Goal: Find specific page/section: Find specific page/section

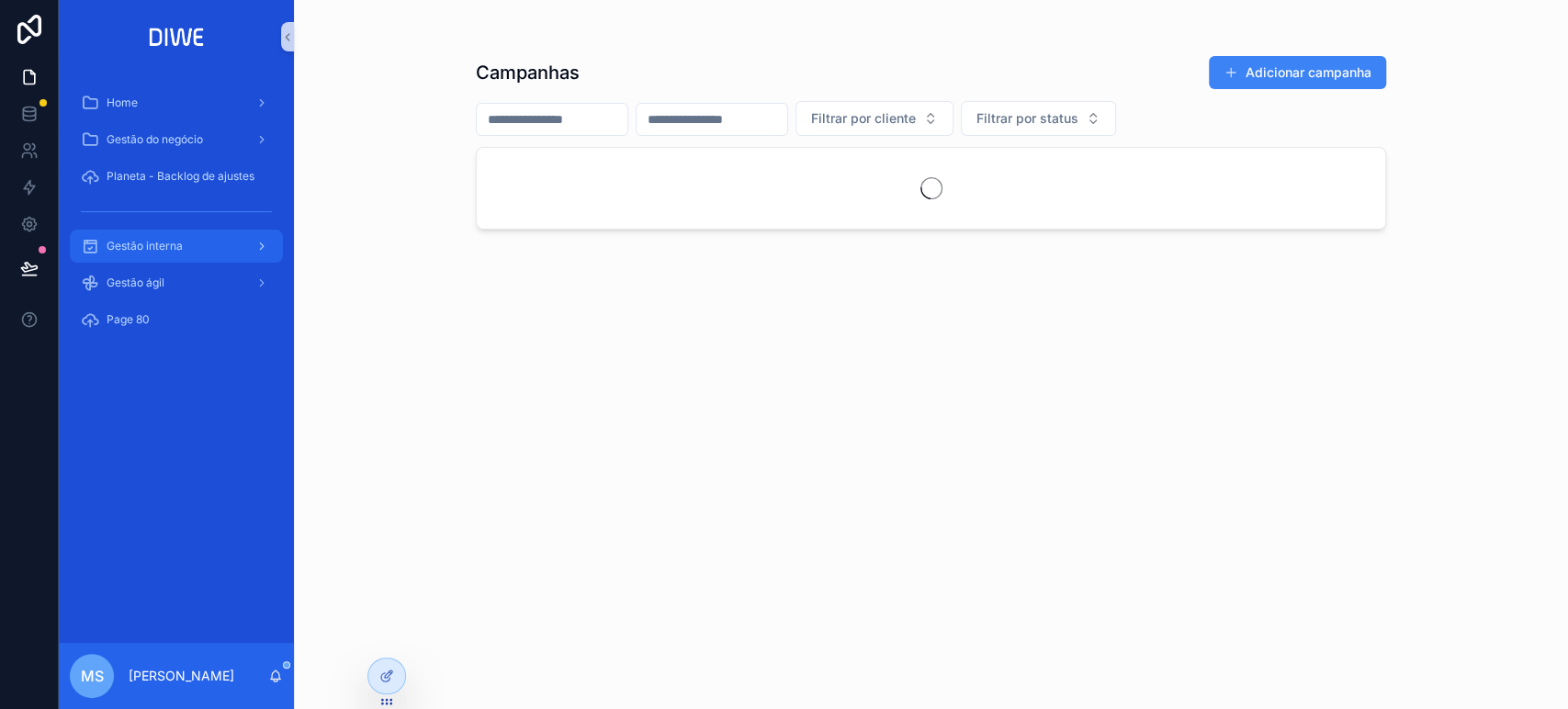
click at [229, 231] on div "Gestão interna" at bounding box center [175, 246] width 191 height 29
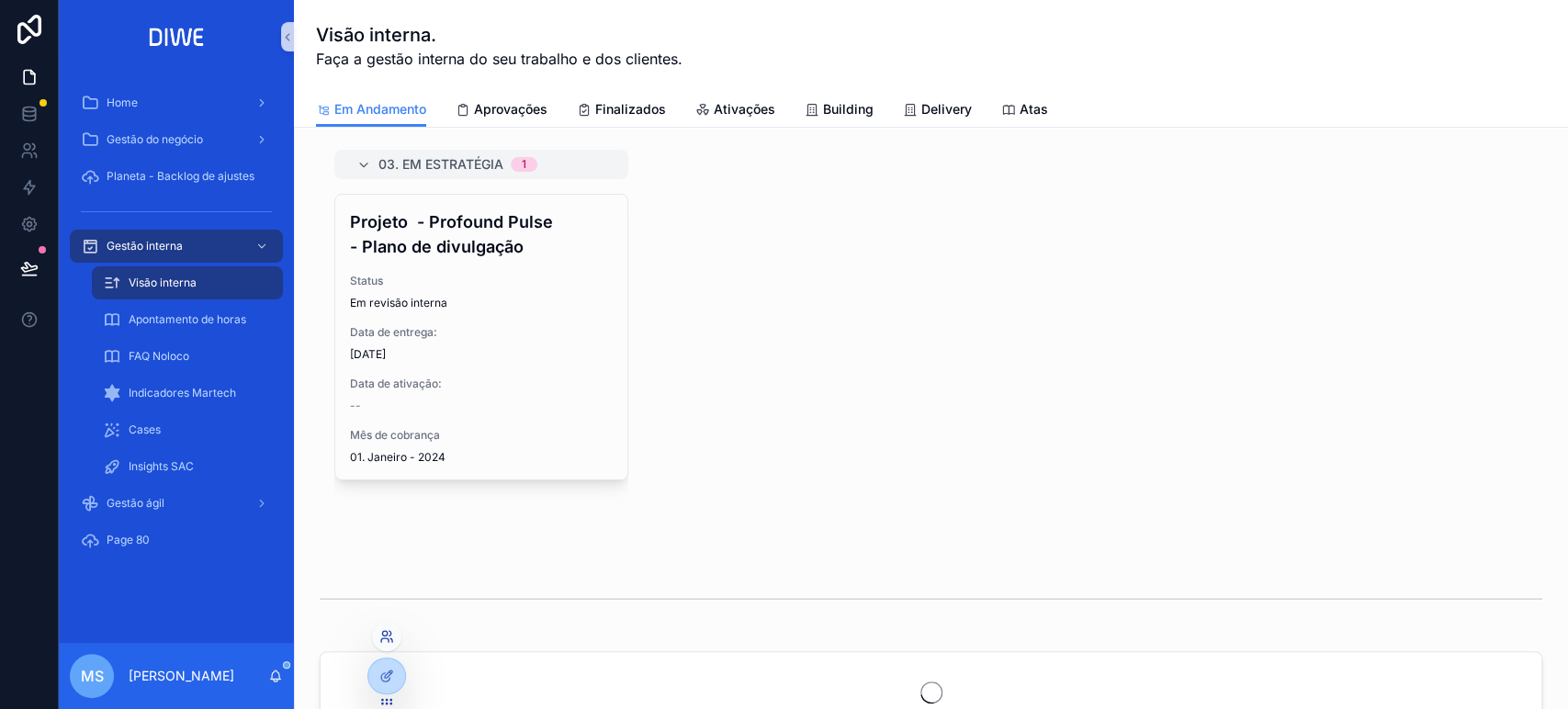
click at [384, 631] on icon at bounding box center [386, 636] width 15 height 15
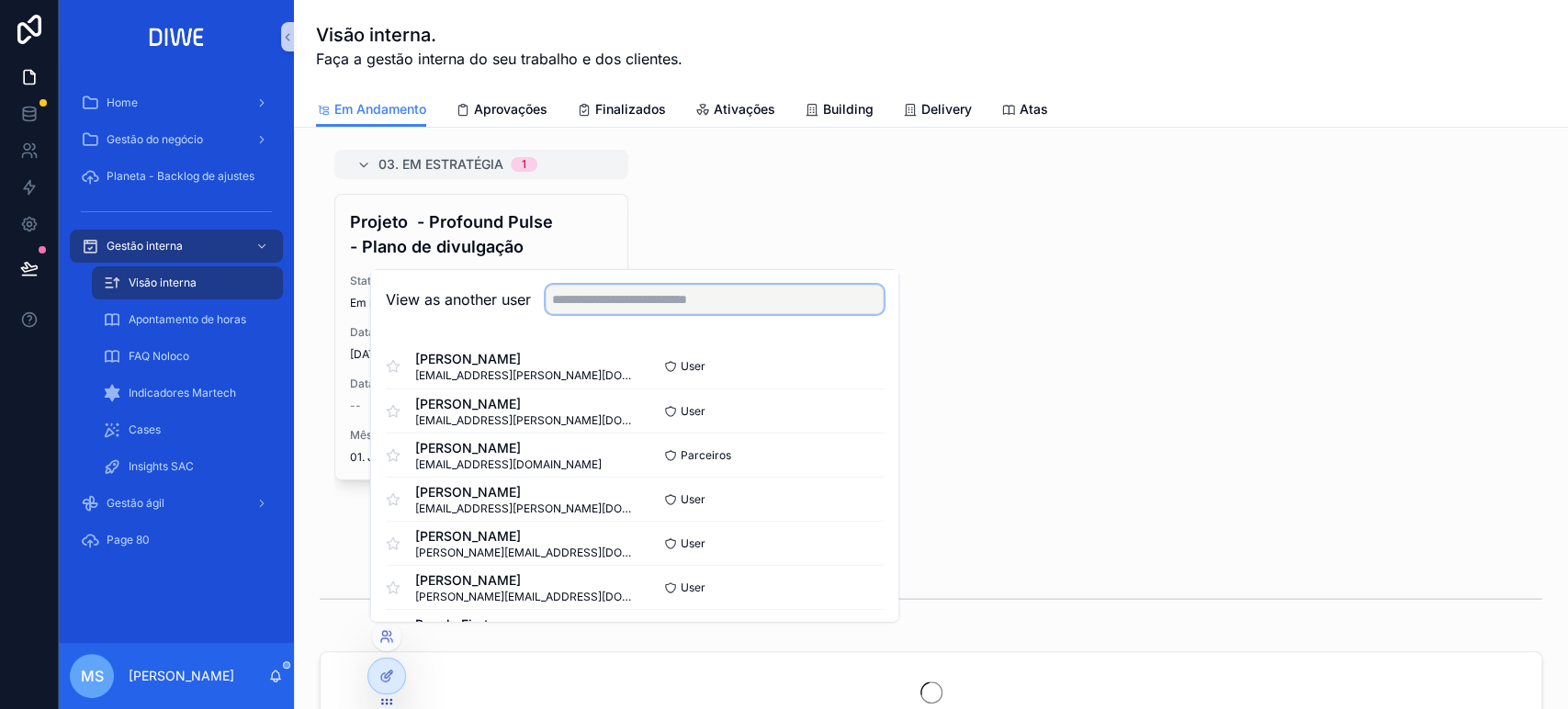
click at [606, 305] on input "text" at bounding box center [714, 299] width 338 height 29
type input "*"
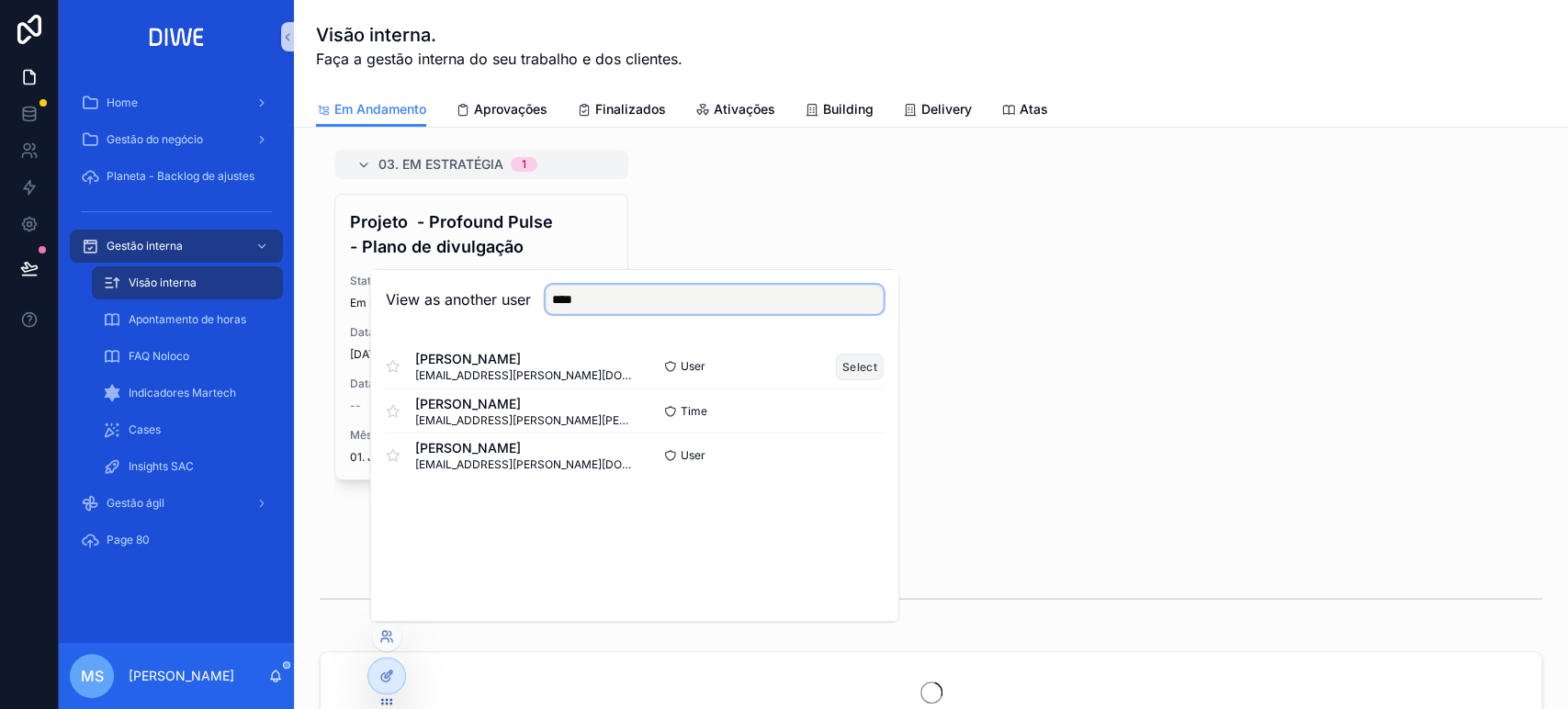
type input "****"
click at [876, 363] on button "Select" at bounding box center [859, 366] width 47 height 27
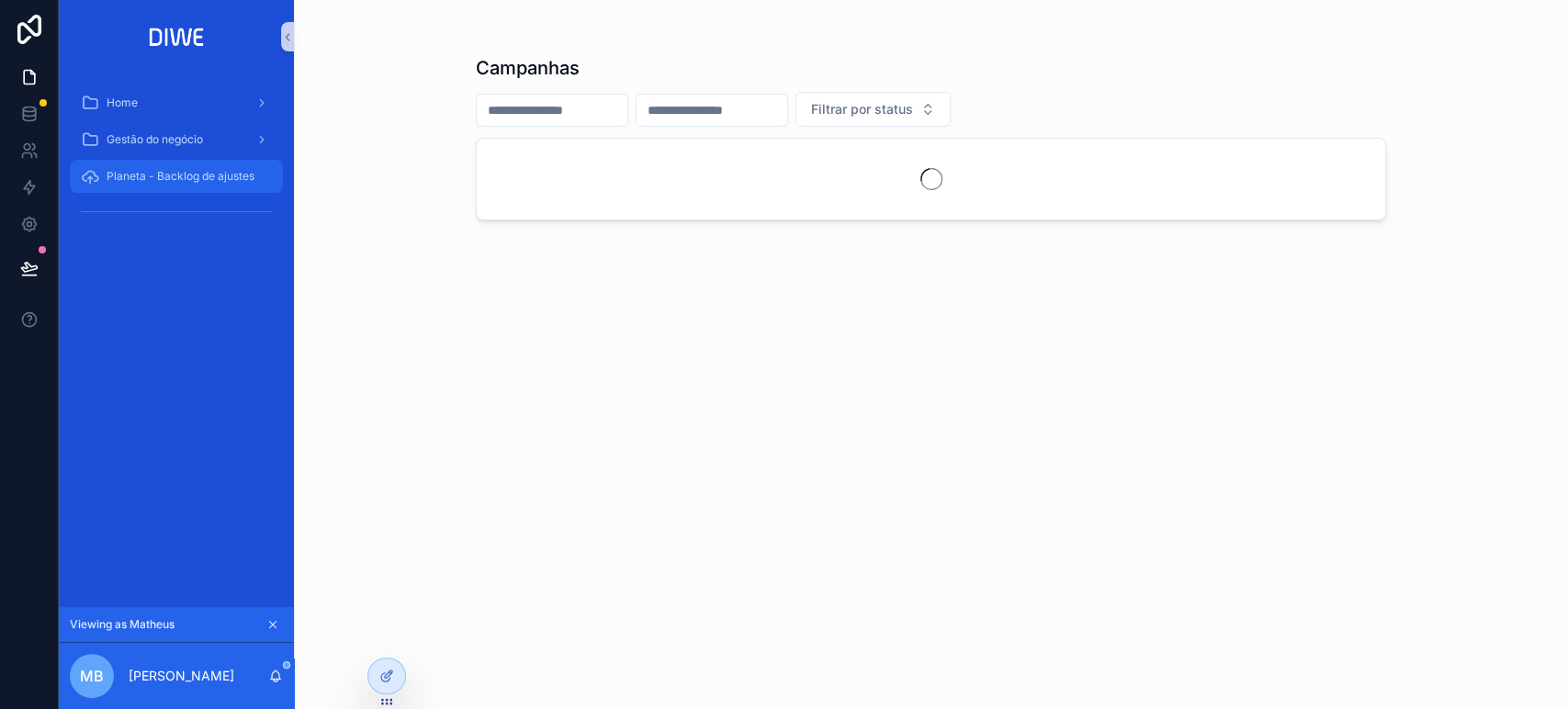
click at [173, 172] on span "Planeta - Backlog de ajustes" at bounding box center [180, 176] width 148 height 15
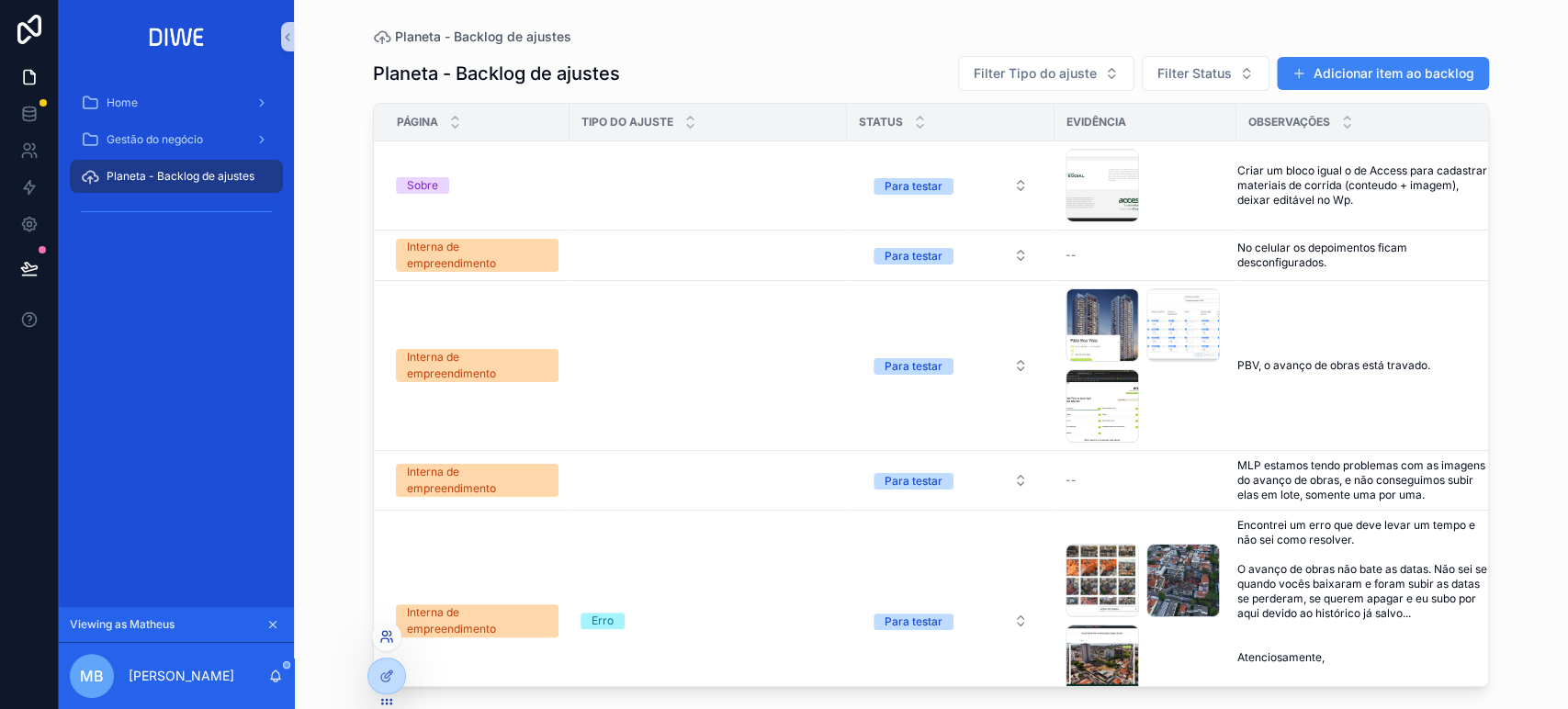
click at [387, 633] on icon at bounding box center [386, 636] width 15 height 15
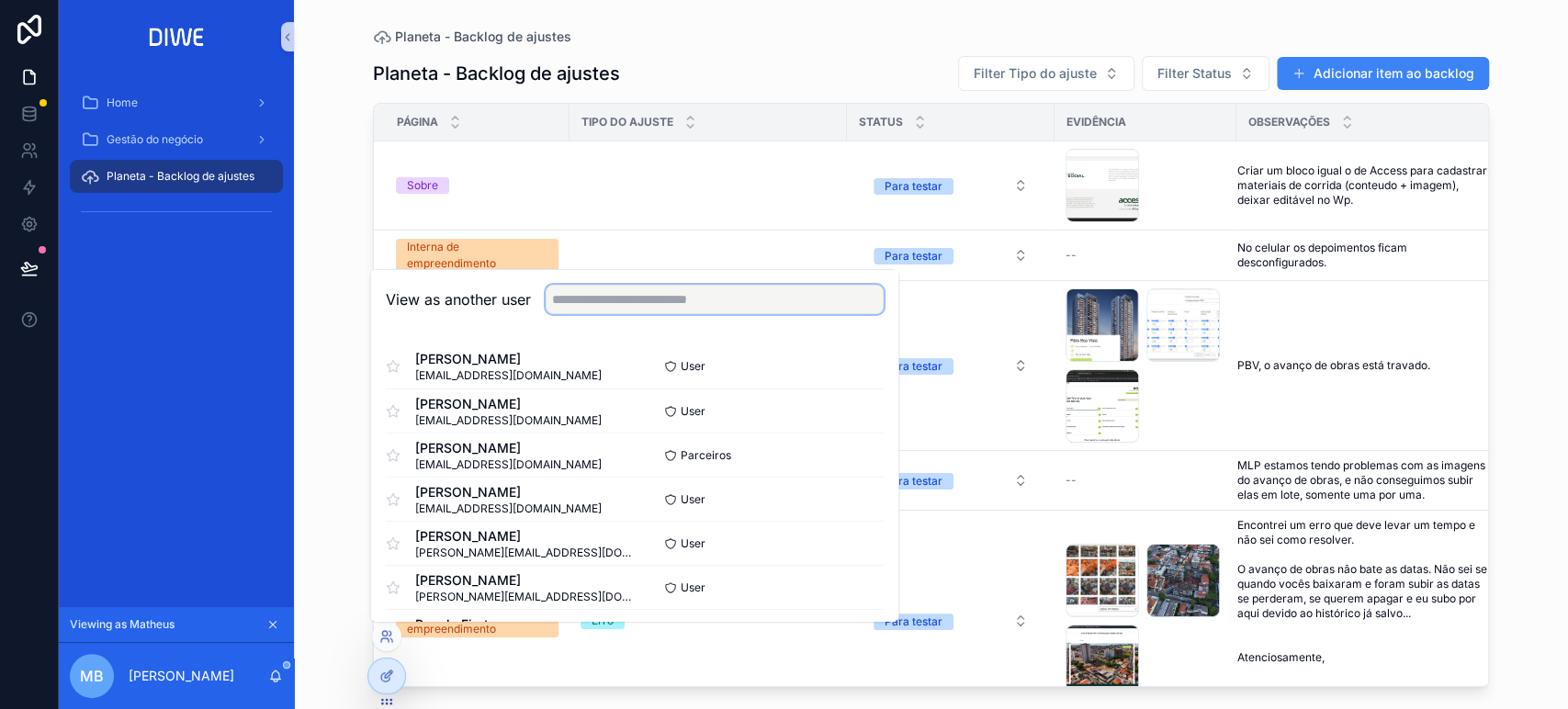
click at [622, 306] on input "text" at bounding box center [714, 299] width 338 height 29
